Goal: Book appointment/travel/reservation

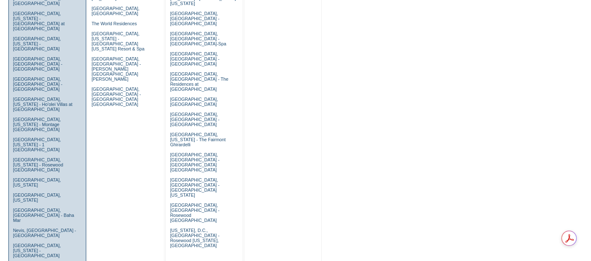
scroll to position [421, 0]
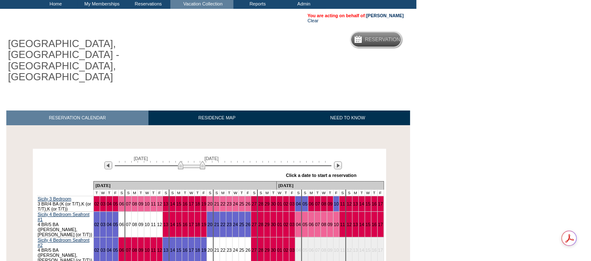
scroll to position [93, 0]
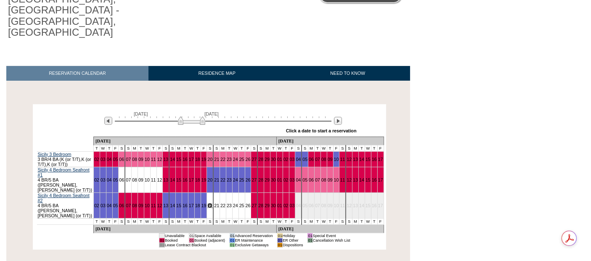
click at [207, 203] on link "20" at bounding box center [209, 205] width 5 height 5
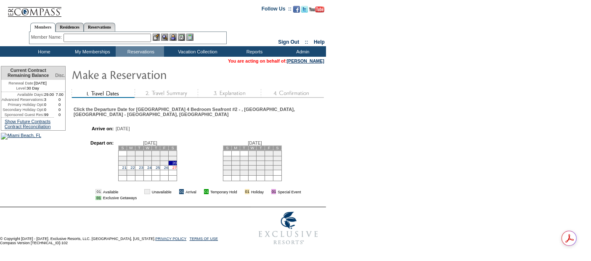
click at [177, 166] on link "27" at bounding box center [175, 168] width 4 height 4
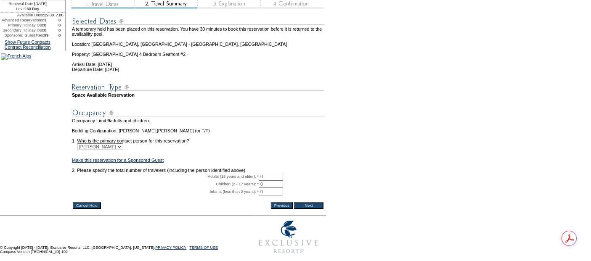
scroll to position [119, 0]
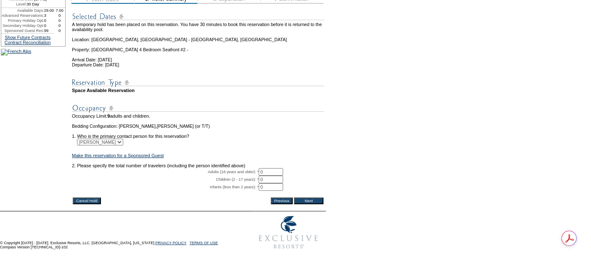
drag, startPoint x: 268, startPoint y: 157, endPoint x: 263, endPoint y: 157, distance: 5.1
click at [263, 168] on input "0" at bounding box center [271, 172] width 24 height 8
type input "2"
type input "9"
click at [314, 198] on input "Next" at bounding box center [308, 201] width 29 height 7
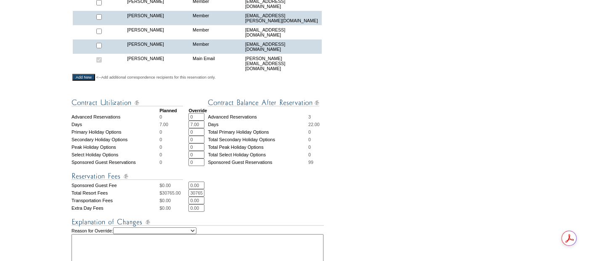
scroll to position [374, 0]
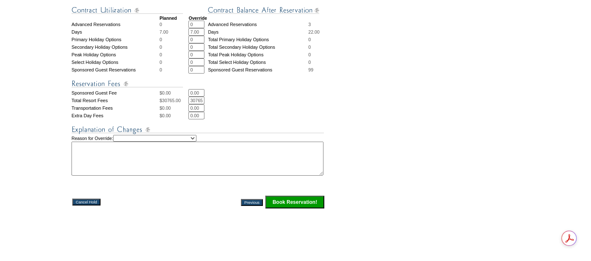
click at [194, 98] on input "30765.00" at bounding box center [197, 101] width 16 height 8
click at [202, 97] on input "30765.00" at bounding box center [197, 101] width 16 height 8
type input "10,132.50"
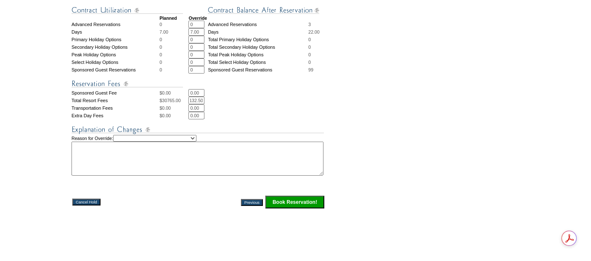
click at [207, 131] on img at bounding box center [198, 130] width 253 height 11
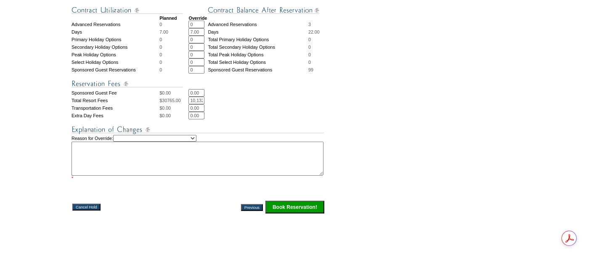
click at [197, 136] on select "Creating Continuous Stay Days Rebooked After Cancellation Editing Occupant Expe…" at bounding box center [154, 138] width 83 height 7
select select "1035"
click at [124, 135] on select "Creating Continuous Stay Days Rebooked After Cancellation Editing Occupant Expe…" at bounding box center [154, 138] width 83 height 7
click at [176, 167] on textarea at bounding box center [198, 159] width 252 height 34
type textarea "pc"
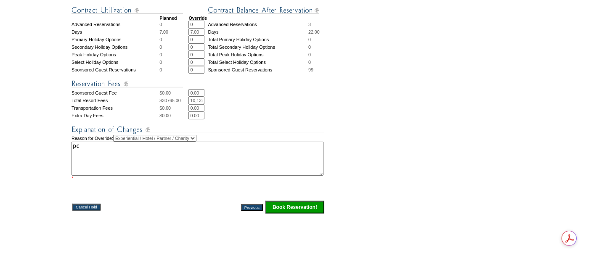
click at [308, 204] on input "Book Reservation!" at bounding box center [295, 207] width 59 height 13
